Goal: Task Accomplishment & Management: Complete application form

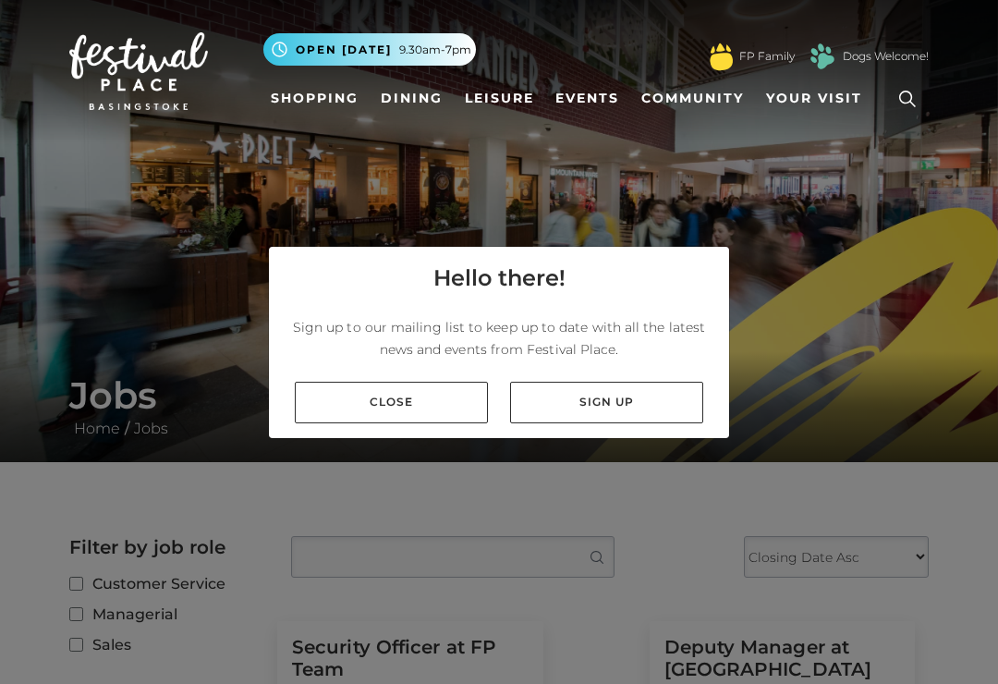
scroll to position [29, 0]
click at [454, 393] on link "Close" at bounding box center [391, 403] width 193 height 42
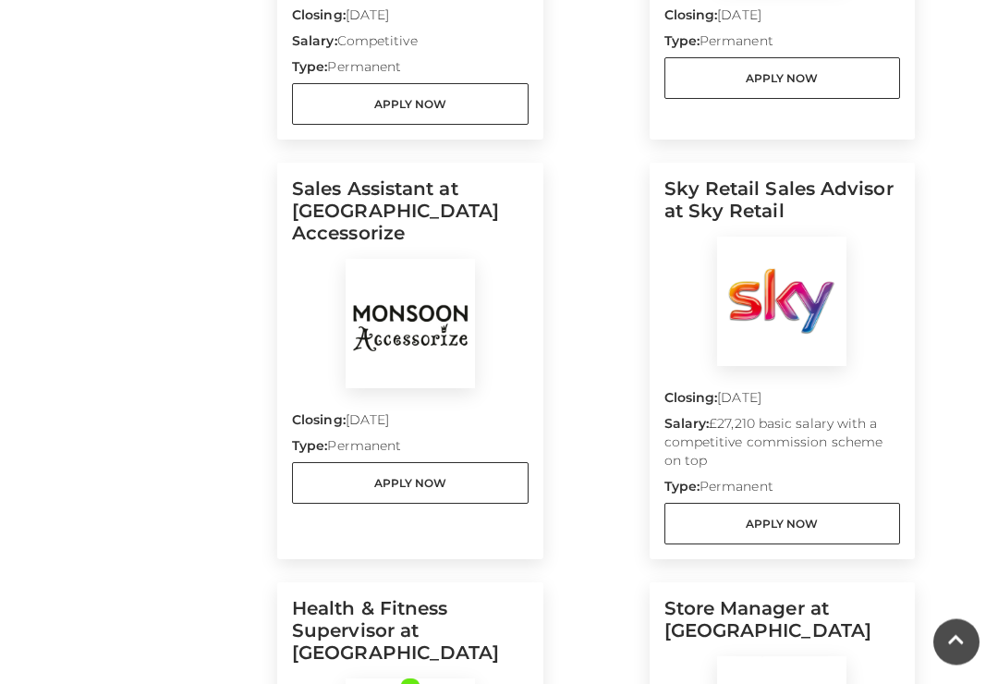
scroll to position [847, 0]
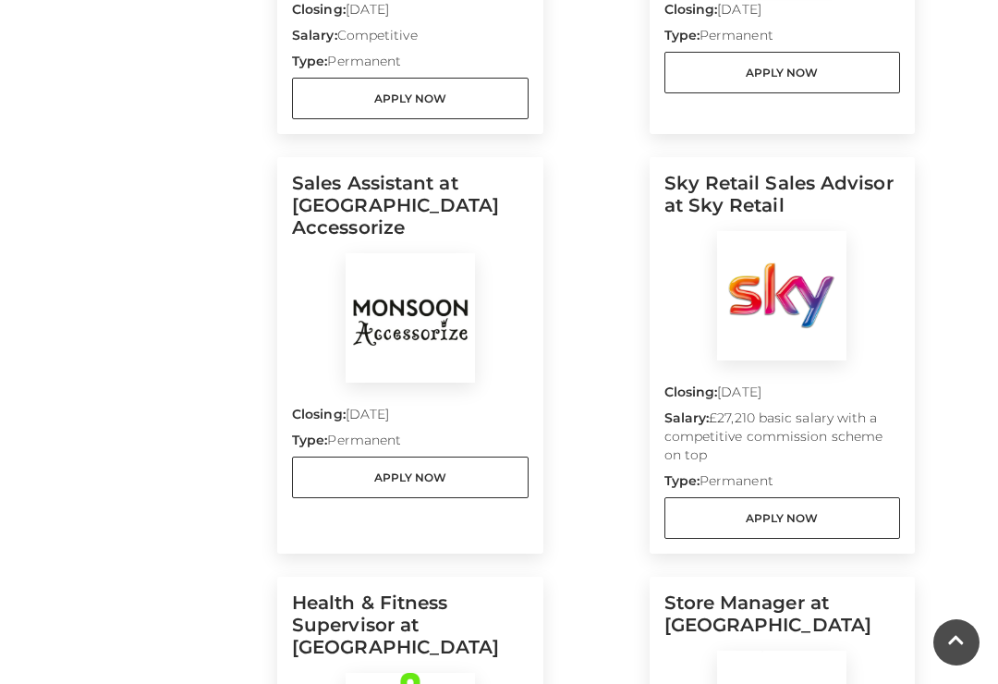
click at [807, 521] on link "Apply Now" at bounding box center [782, 518] width 237 height 42
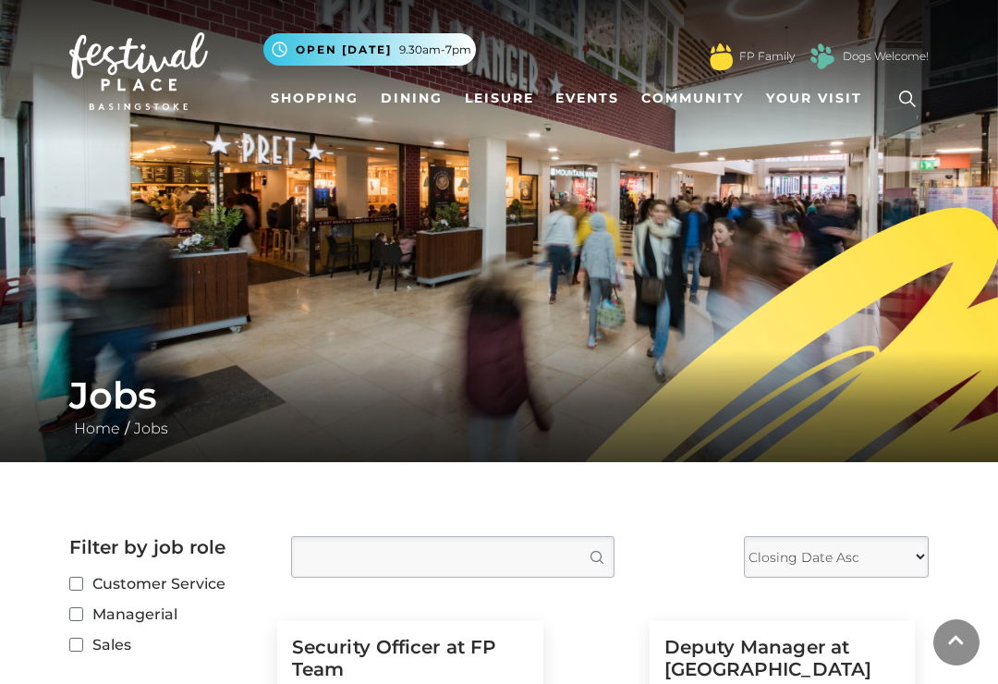
scroll to position [875, 0]
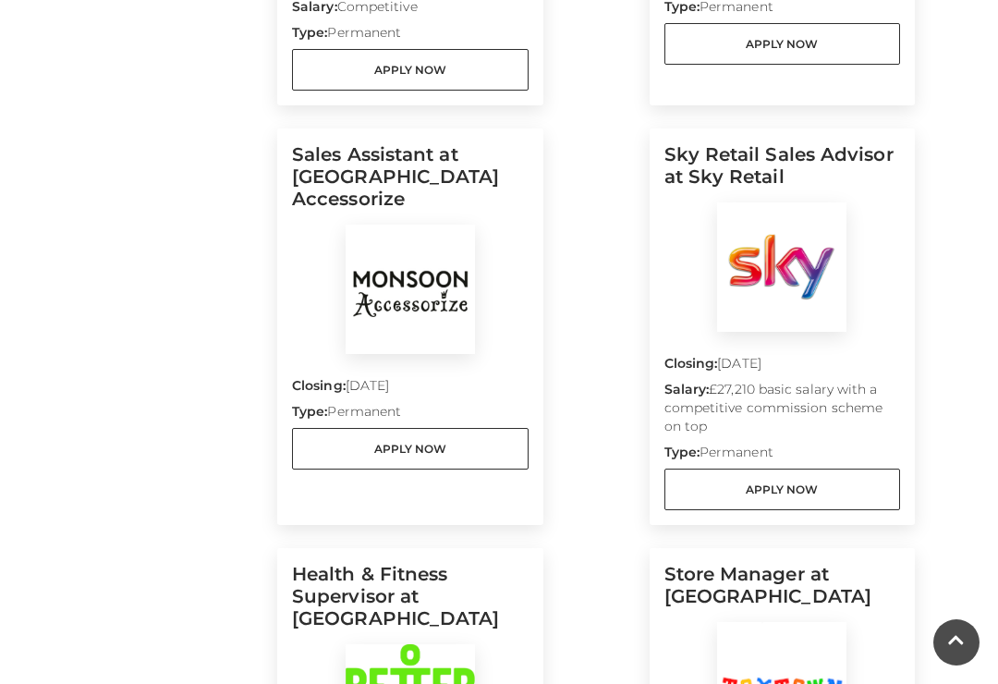
click at [342, 428] on link "Apply Now" at bounding box center [410, 449] width 237 height 42
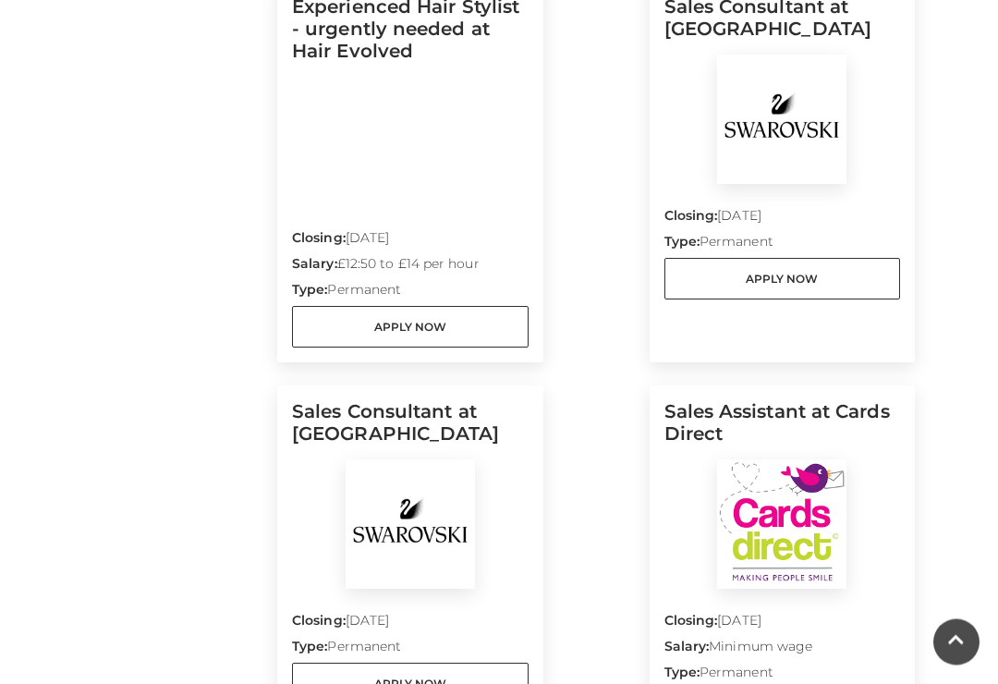
scroll to position [1856, 0]
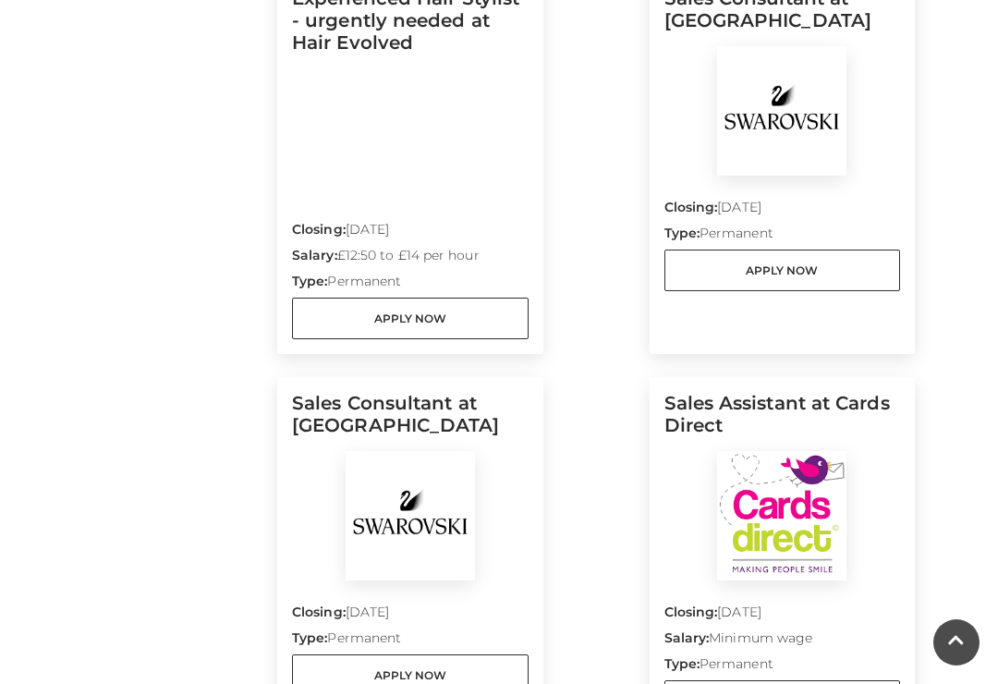
click at [785, 290] on link "Apply Now" at bounding box center [782, 271] width 237 height 42
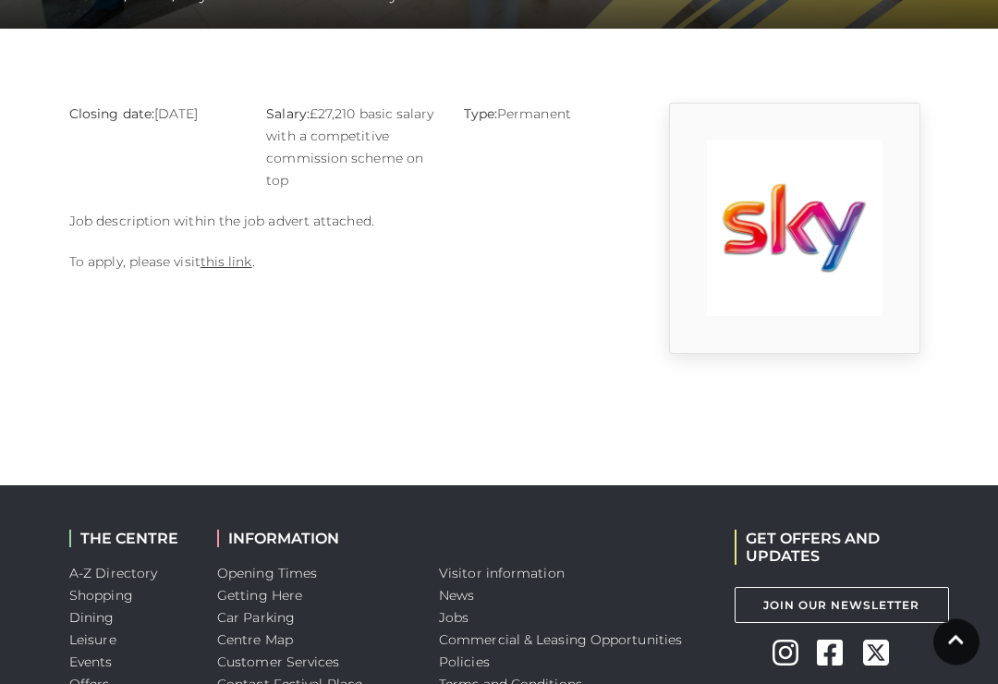
scroll to position [433, 0]
click at [207, 269] on link "this link" at bounding box center [227, 261] width 52 height 17
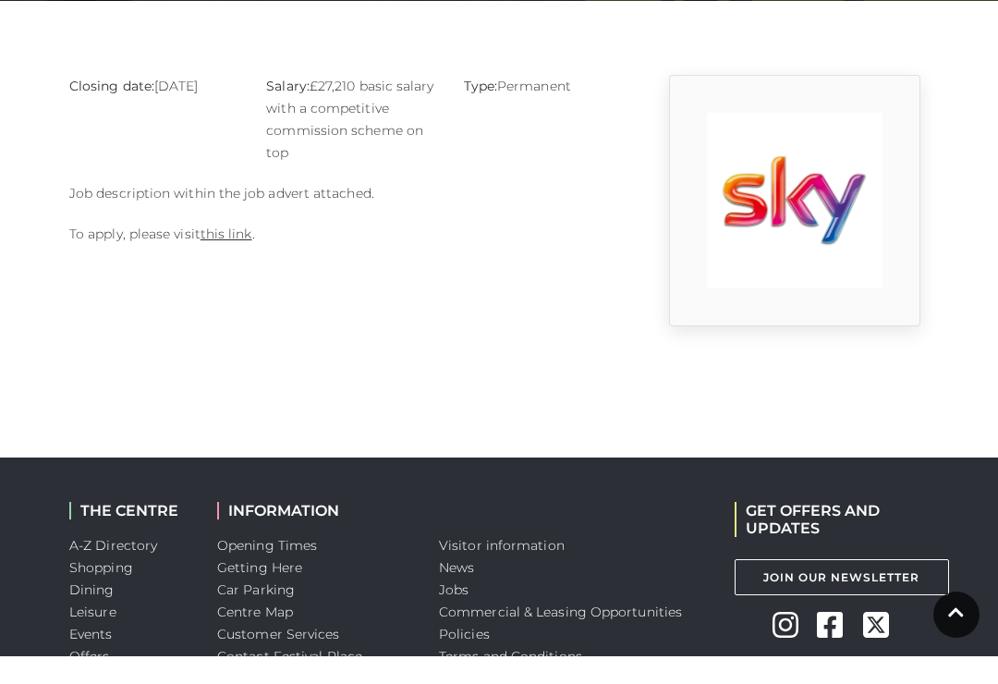
scroll to position [462, 0]
